Goal: Information Seeking & Learning: Learn about a topic

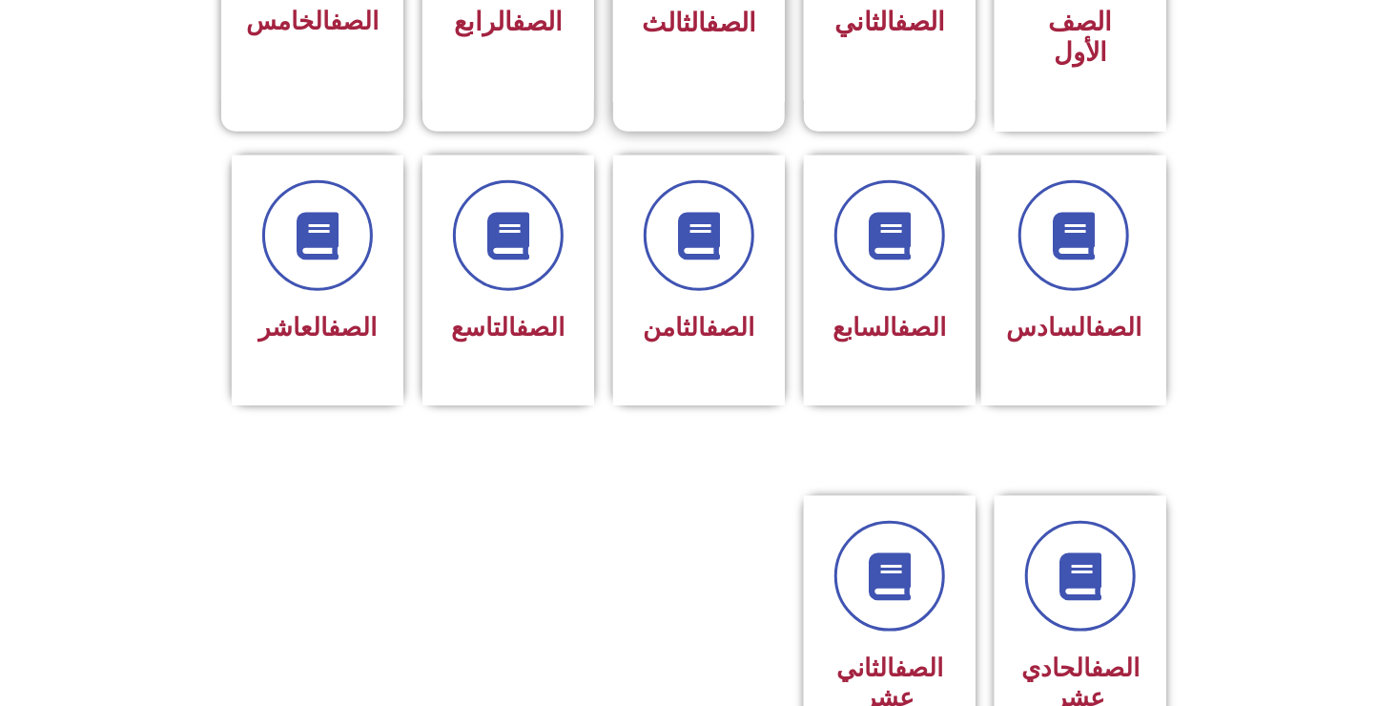
scroll to position [687, 0]
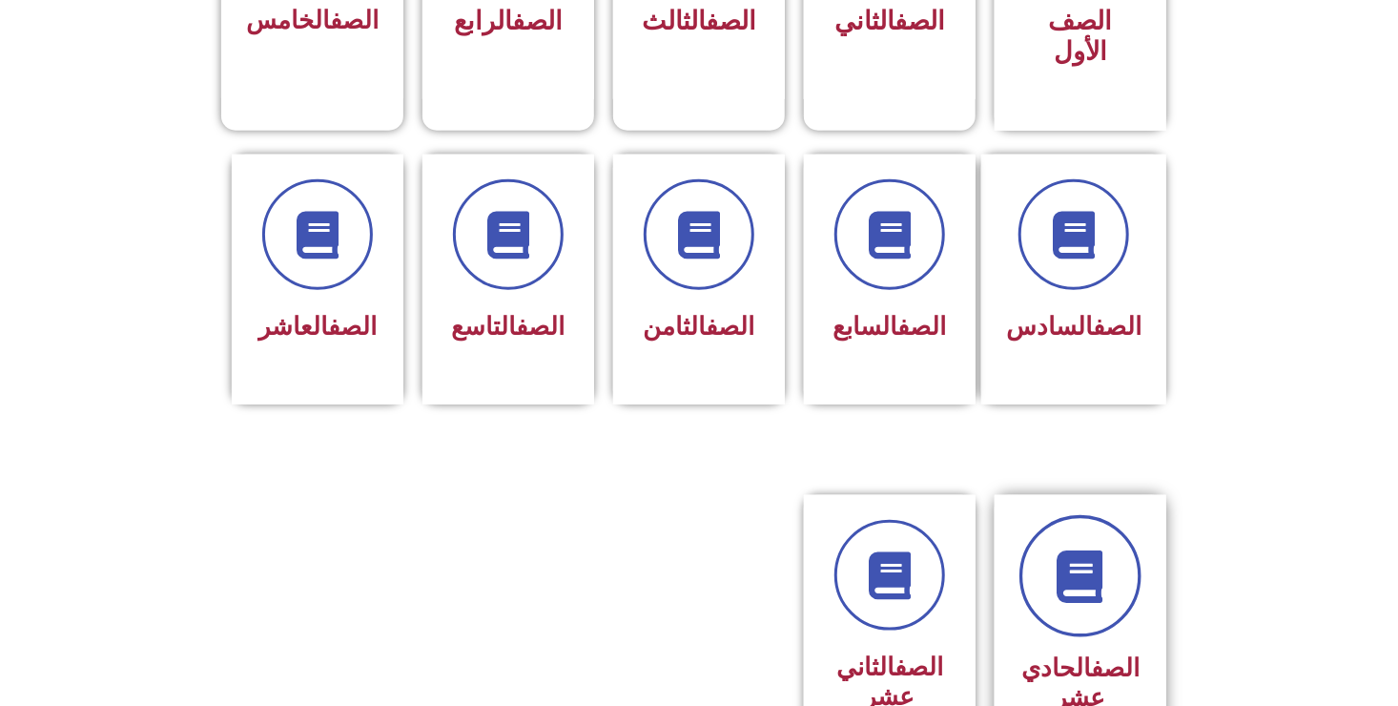
click at [1103, 550] on icon at bounding box center [1081, 576] width 52 height 52
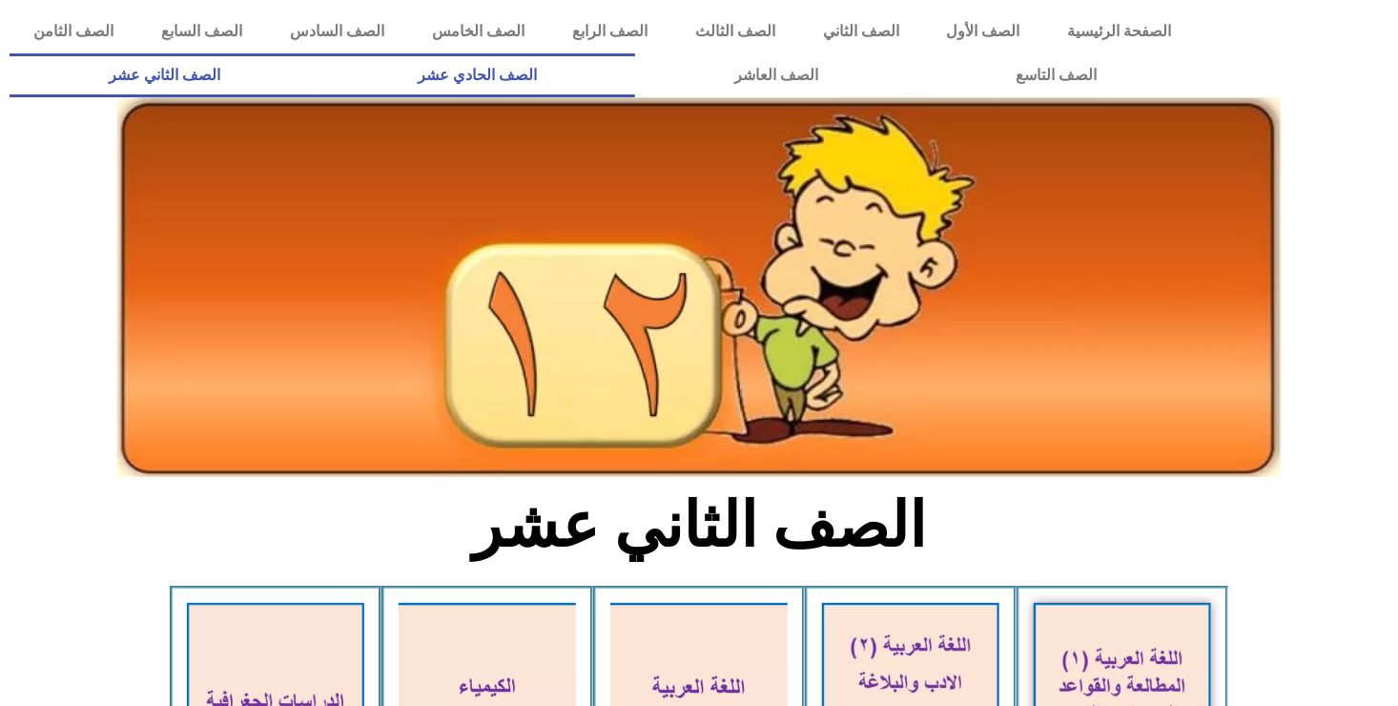
click at [635, 66] on link "الصف الحادي عشر" at bounding box center [477, 75] width 317 height 44
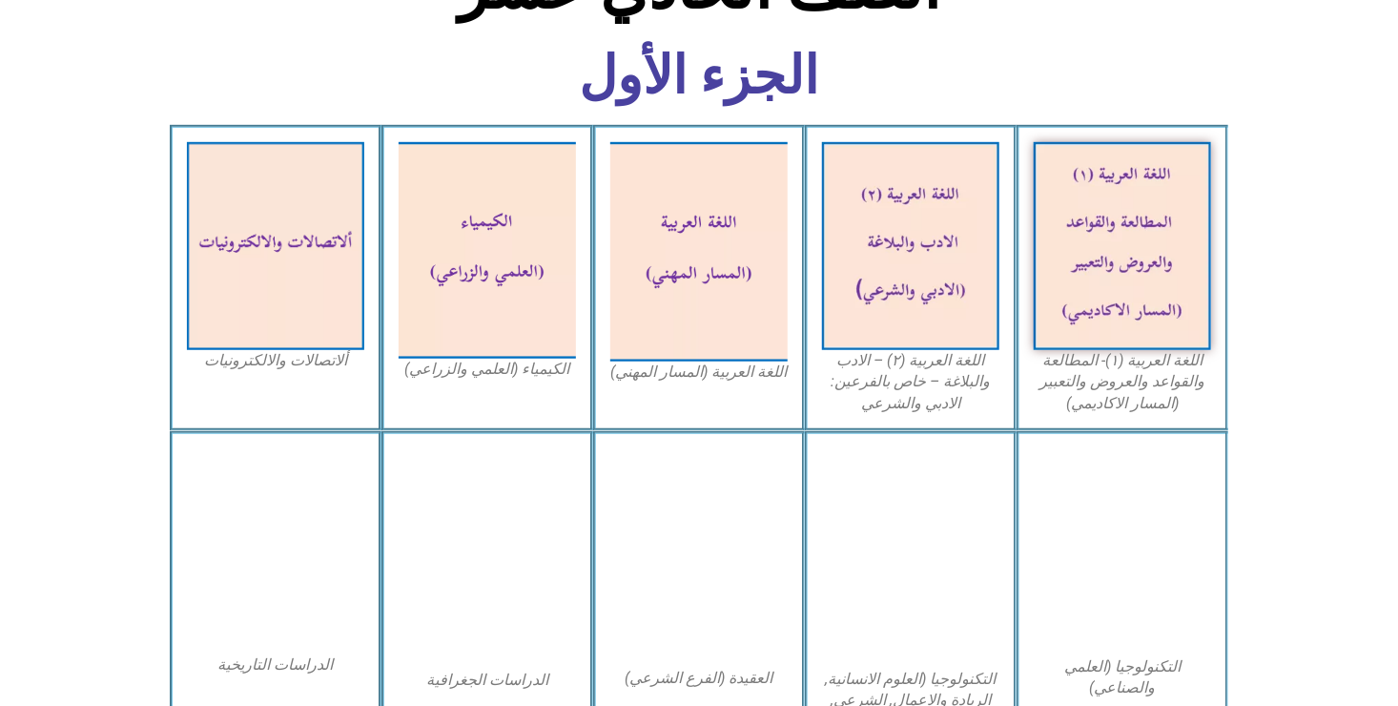
scroll to position [572, 0]
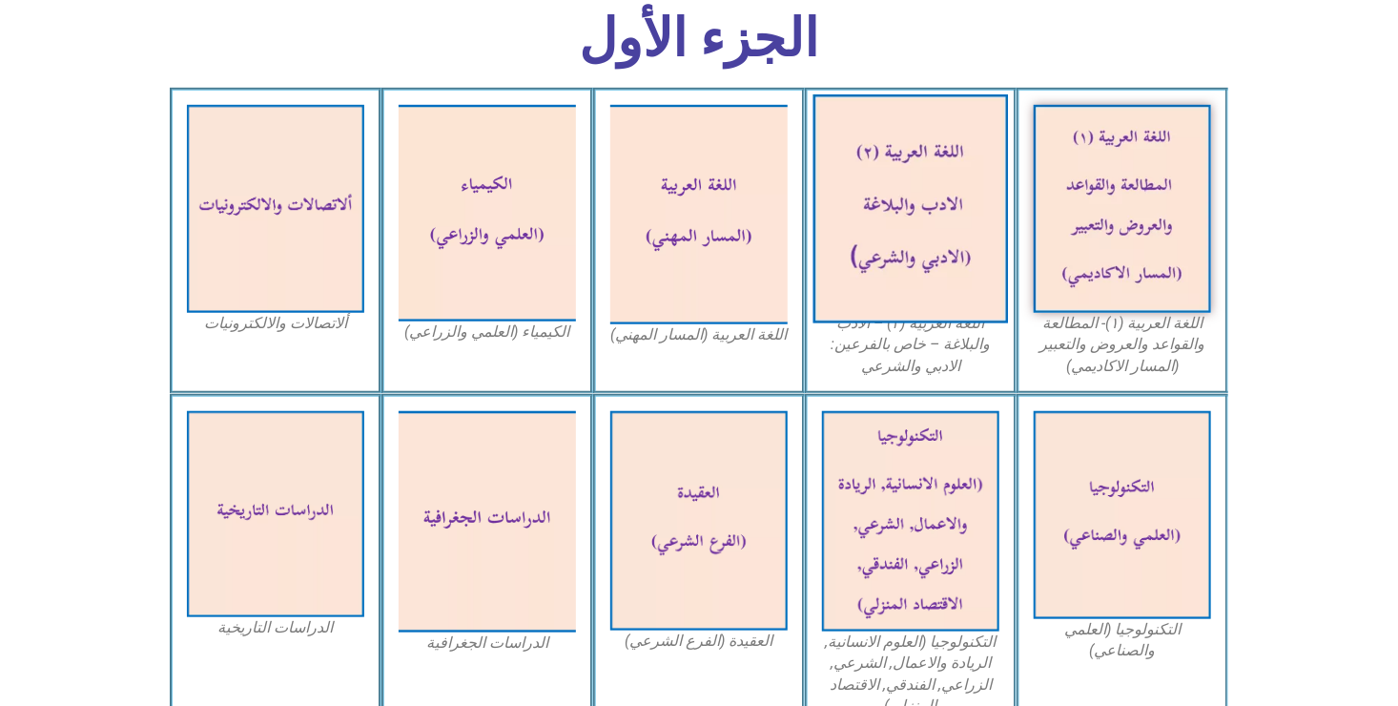
click at [935, 219] on img at bounding box center [912, 208] width 196 height 229
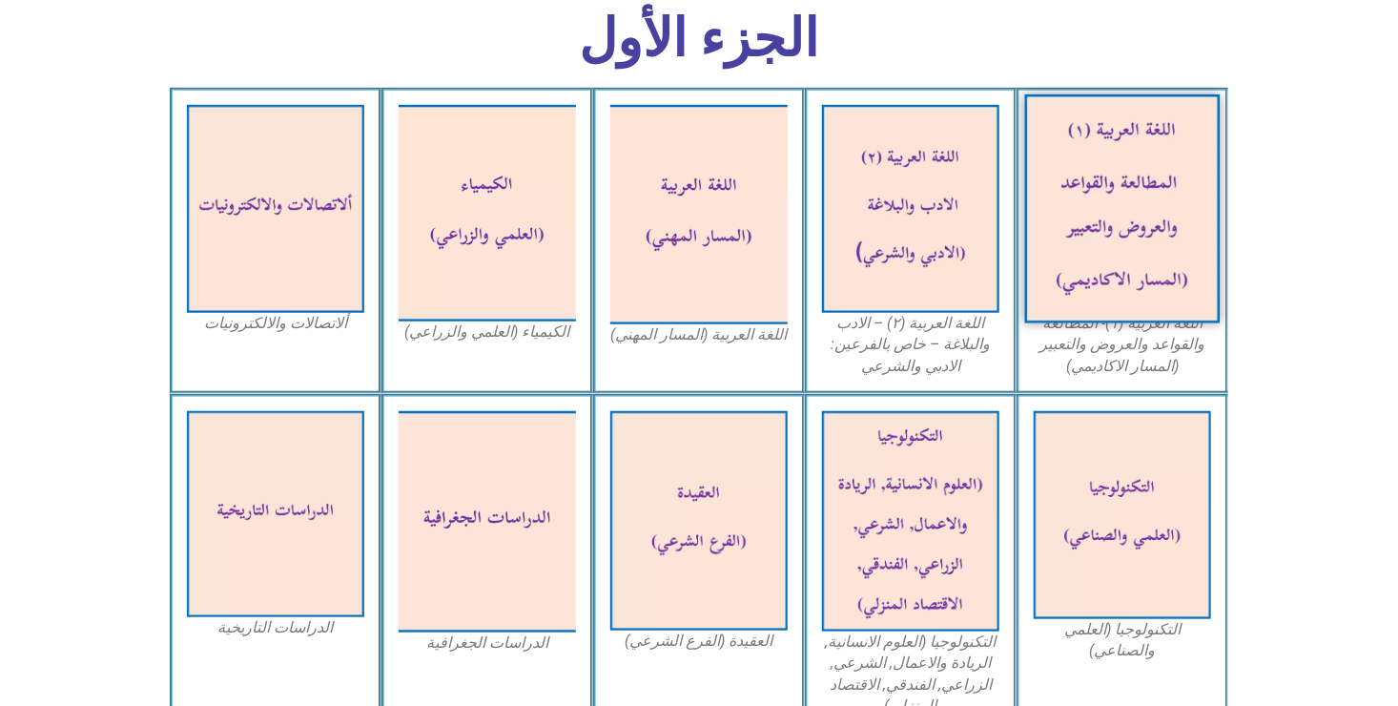
click at [1071, 236] on img at bounding box center [1123, 208] width 196 height 229
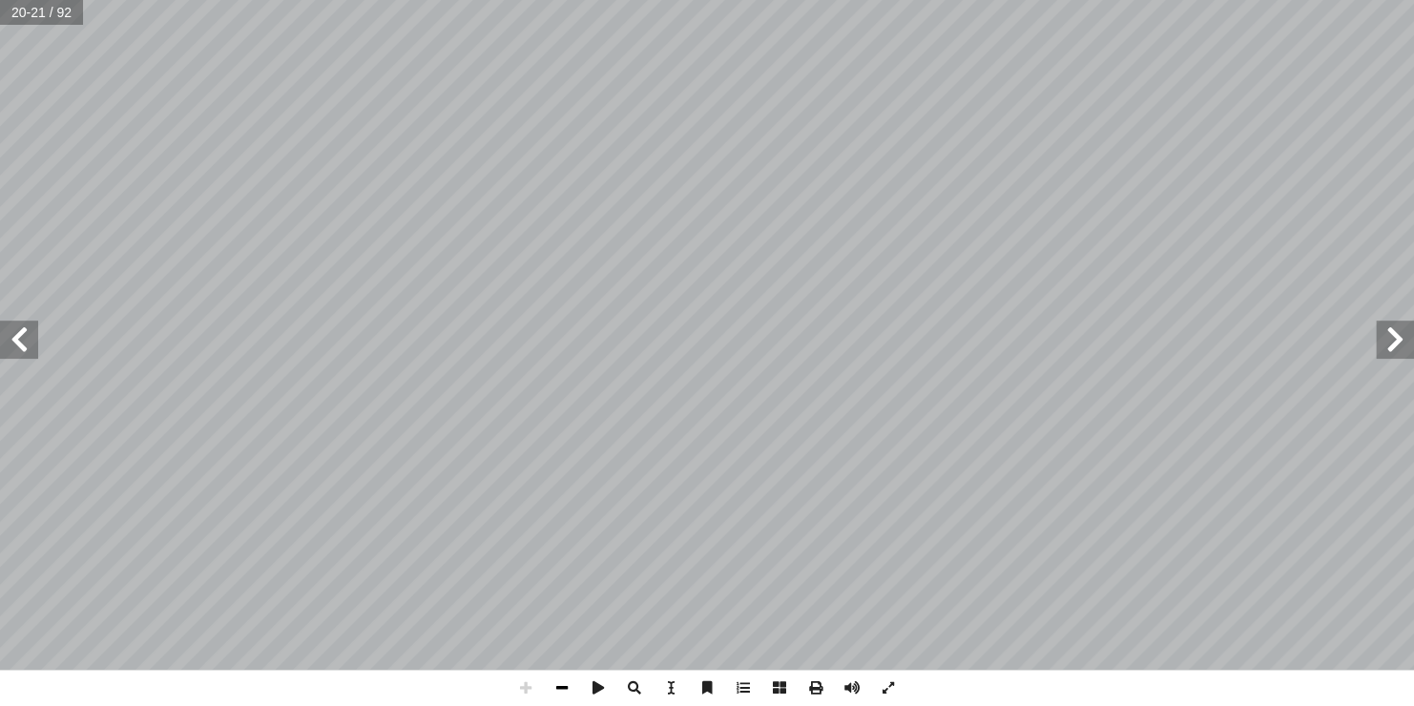
drag, startPoint x: 0, startPoint y: 0, endPoint x: 560, endPoint y: 684, distance: 883.9
click at [560, 684] on span at bounding box center [562, 688] width 36 height 36
click at [523, 689] on span at bounding box center [525, 688] width 36 height 36
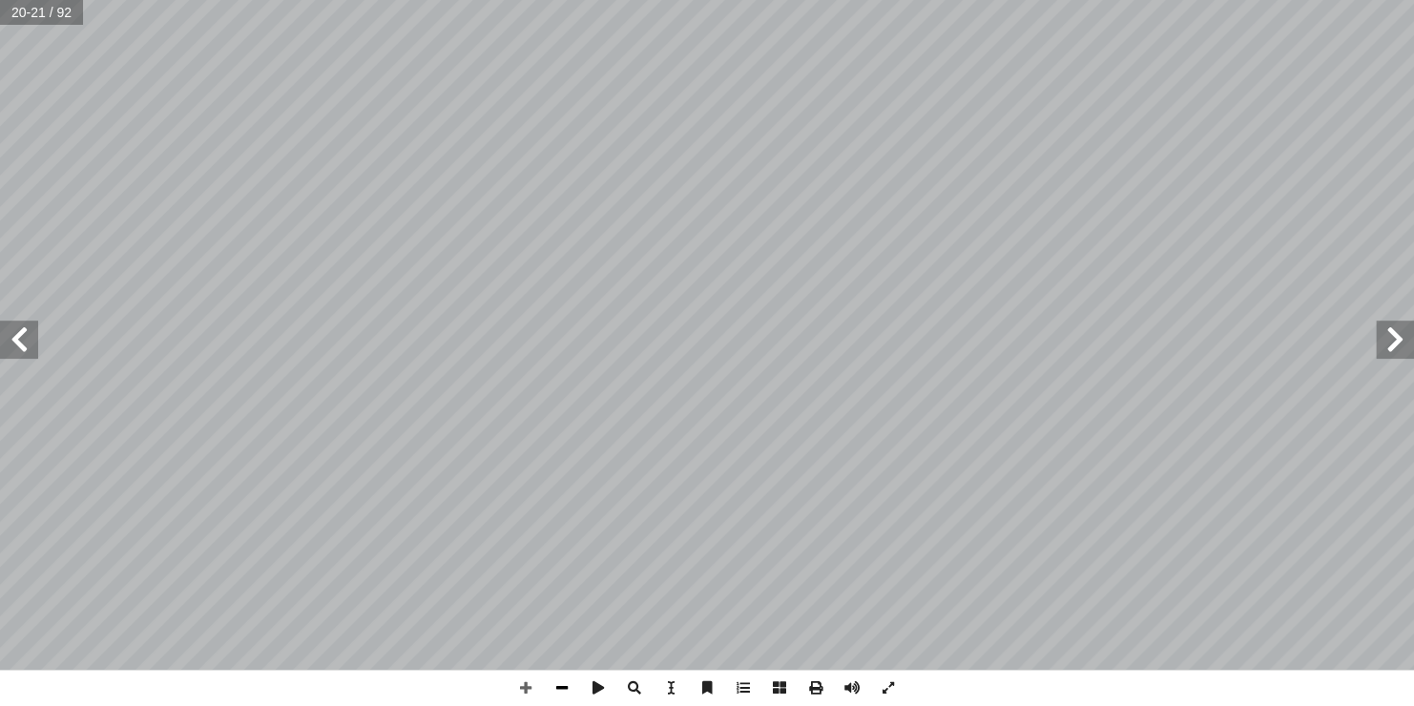
click at [553, 683] on span at bounding box center [562, 688] width 36 height 36
click at [19, 332] on span at bounding box center [19, 339] width 38 height 38
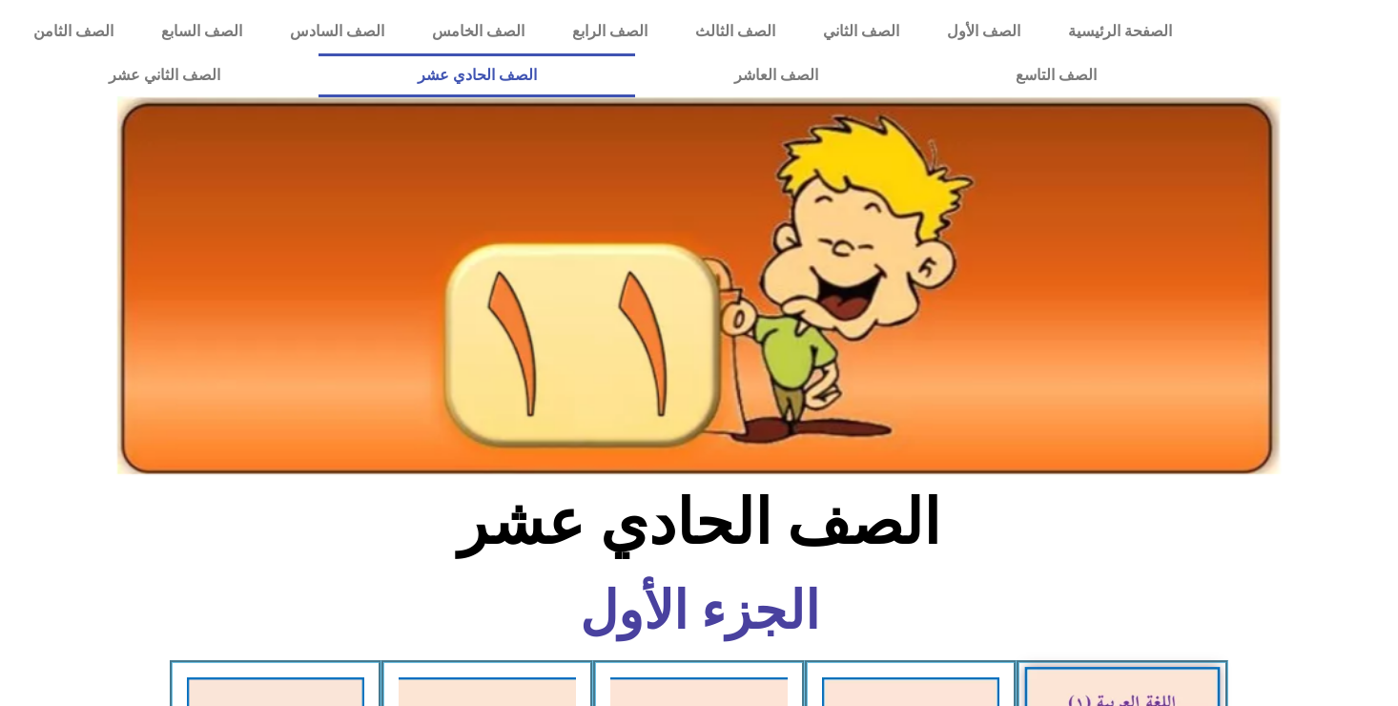
scroll to position [572, 0]
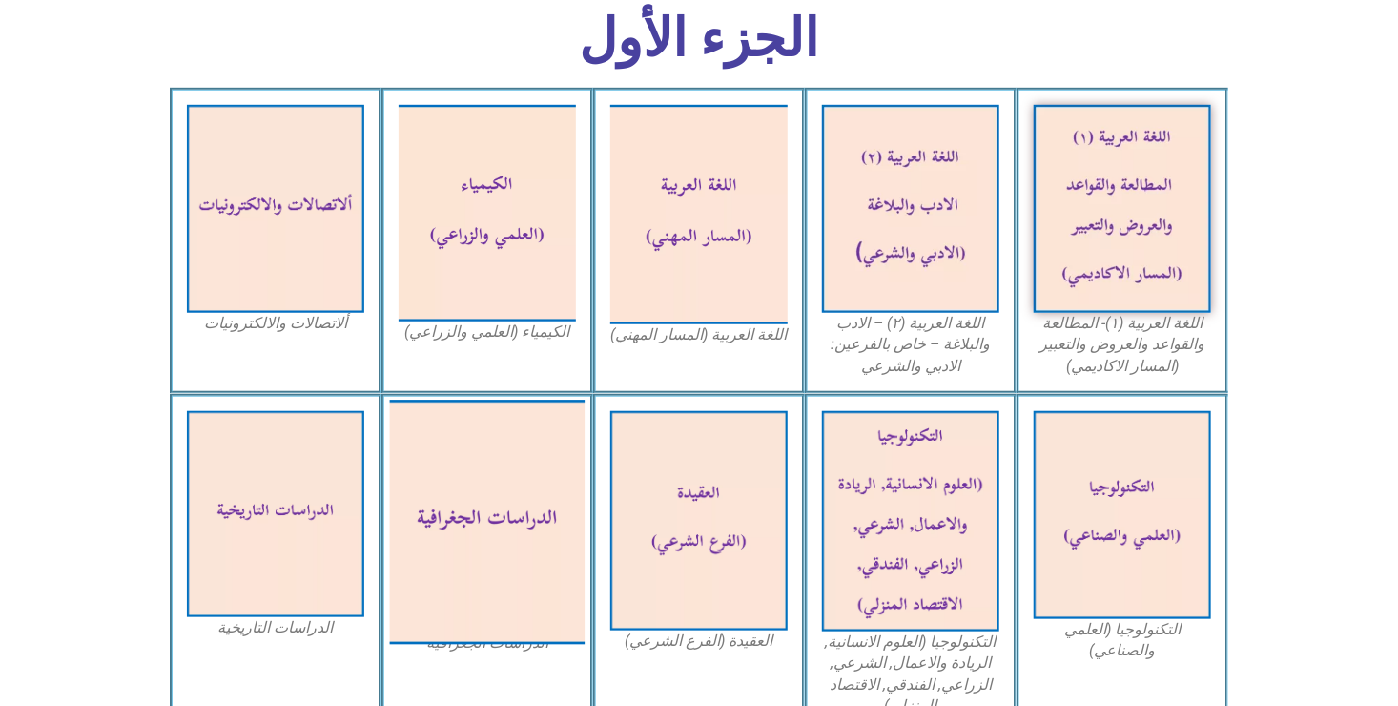
click at [547, 511] on img at bounding box center [488, 522] width 196 height 244
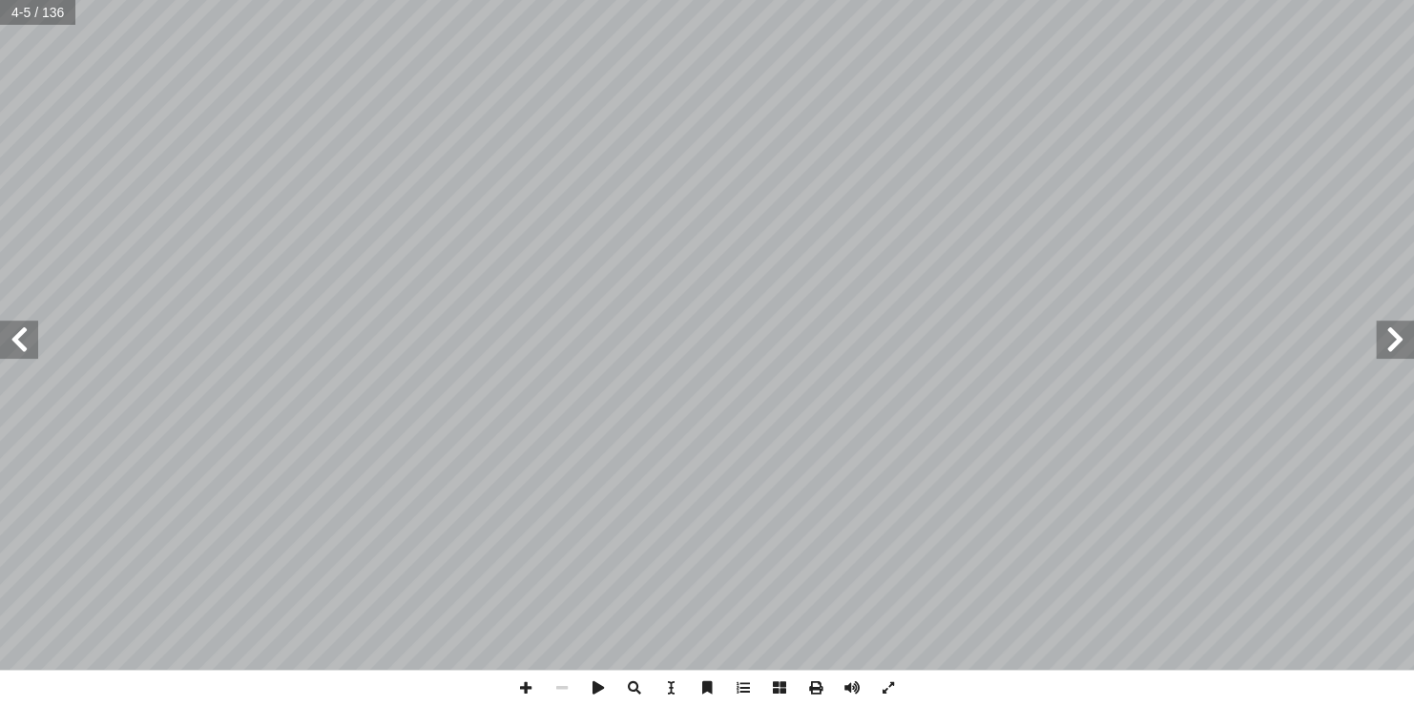
click at [26, 334] on span at bounding box center [19, 339] width 38 height 38
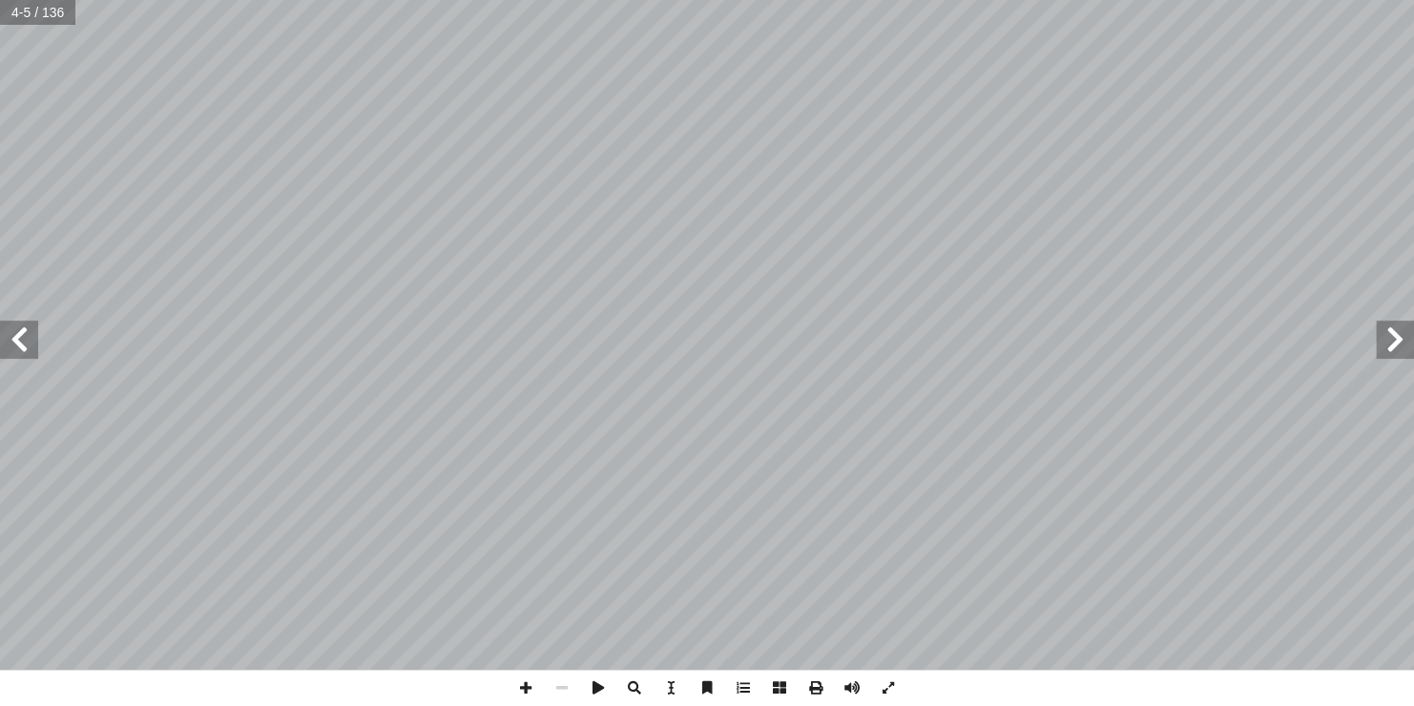
click at [26, 334] on span at bounding box center [19, 339] width 38 height 38
click at [23, 328] on span at bounding box center [19, 339] width 38 height 38
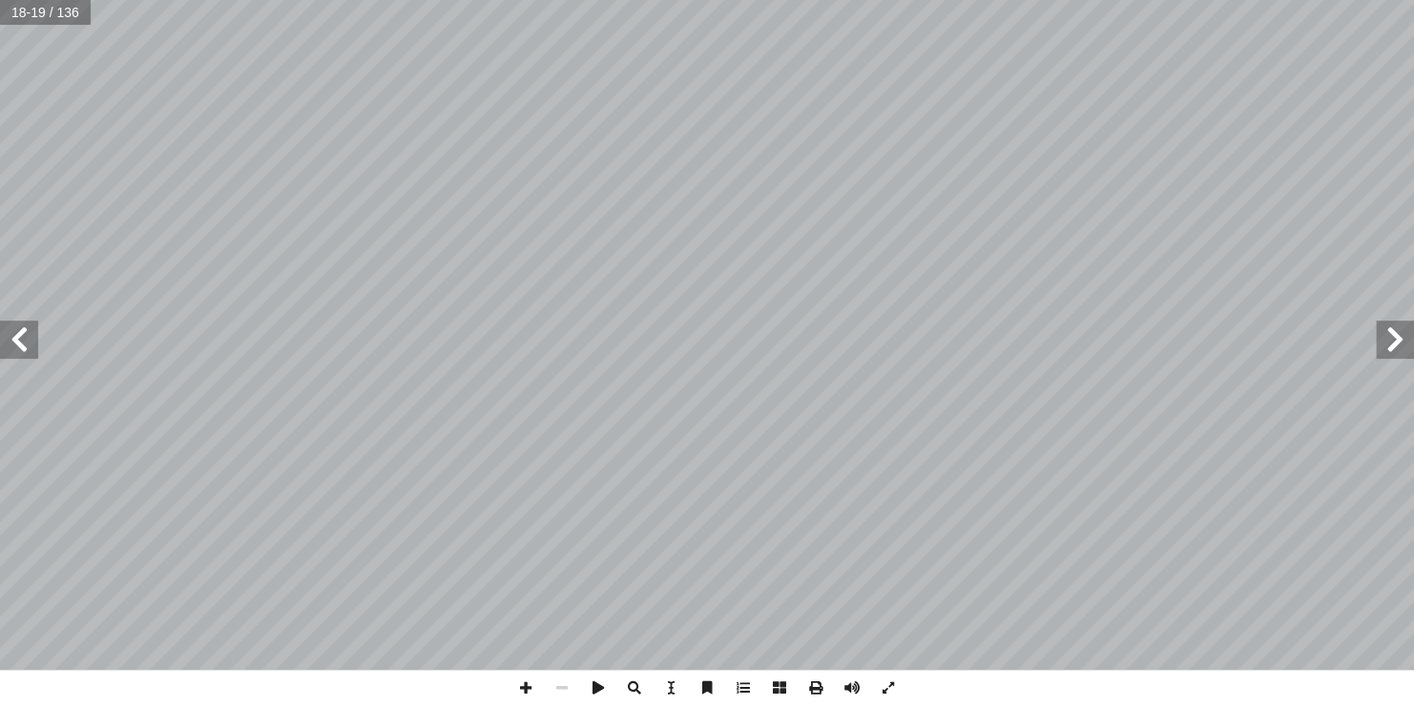
click at [23, 328] on span at bounding box center [19, 339] width 38 height 38
click at [1400, 351] on span at bounding box center [1394, 339] width 38 height 38
click at [1399, 325] on span at bounding box center [1394, 339] width 38 height 38
click at [31, 332] on span at bounding box center [19, 339] width 38 height 38
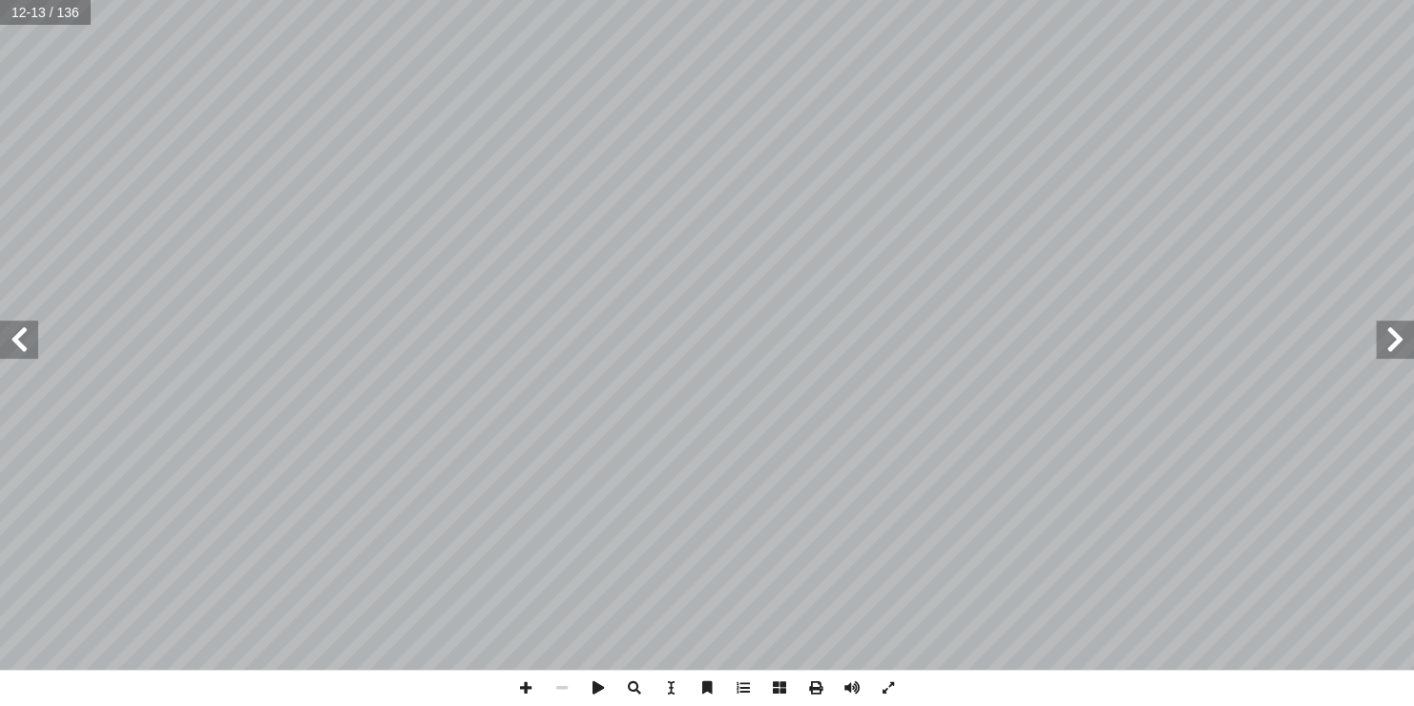
click at [31, 332] on span at bounding box center [19, 339] width 38 height 38
click at [17, 329] on span at bounding box center [19, 339] width 38 height 38
